Goal: Find specific page/section: Find specific page/section

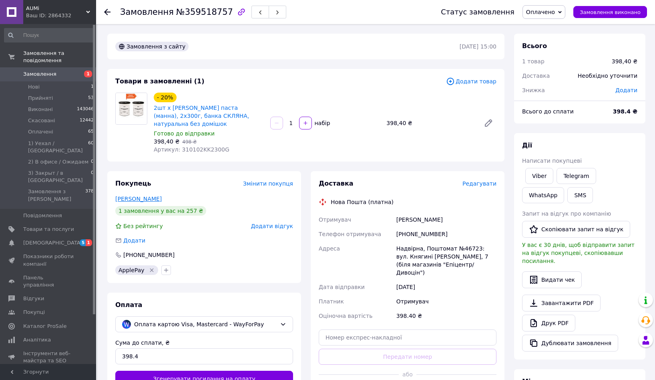
click at [147, 197] on link "[PERSON_NAME]" at bounding box center [138, 198] width 46 height 6
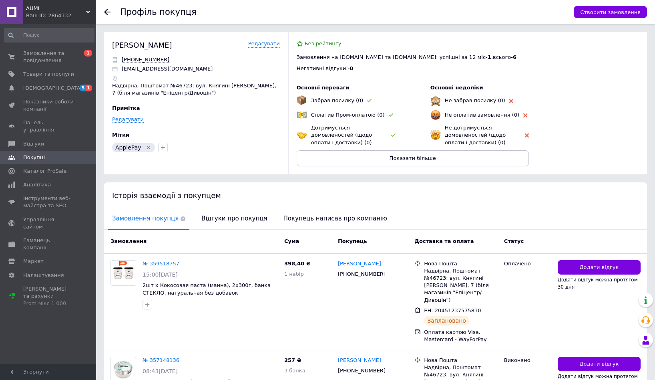
click at [53, 151] on link "Покупці" at bounding box center [49, 158] width 98 height 14
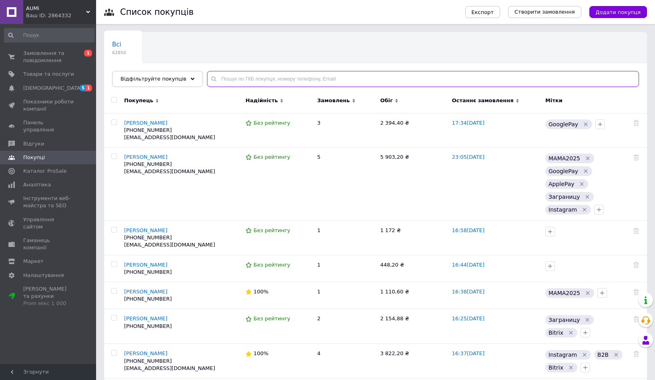
click at [231, 75] on input "text" at bounding box center [423, 79] width 432 height 16
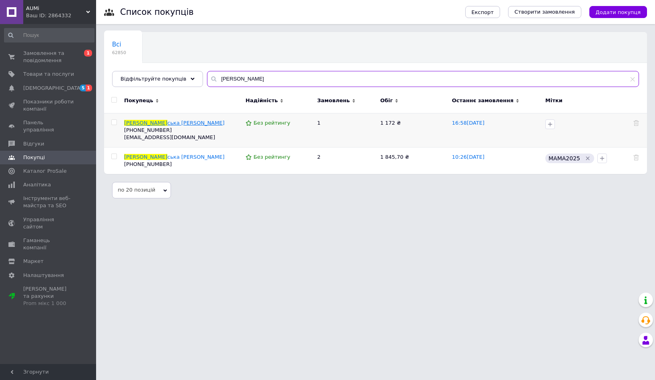
type input "[PERSON_NAME]"
click at [169, 120] on span "ська [PERSON_NAME]" at bounding box center [195, 123] width 57 height 6
